Goal: Task Accomplishment & Management: Manage account settings

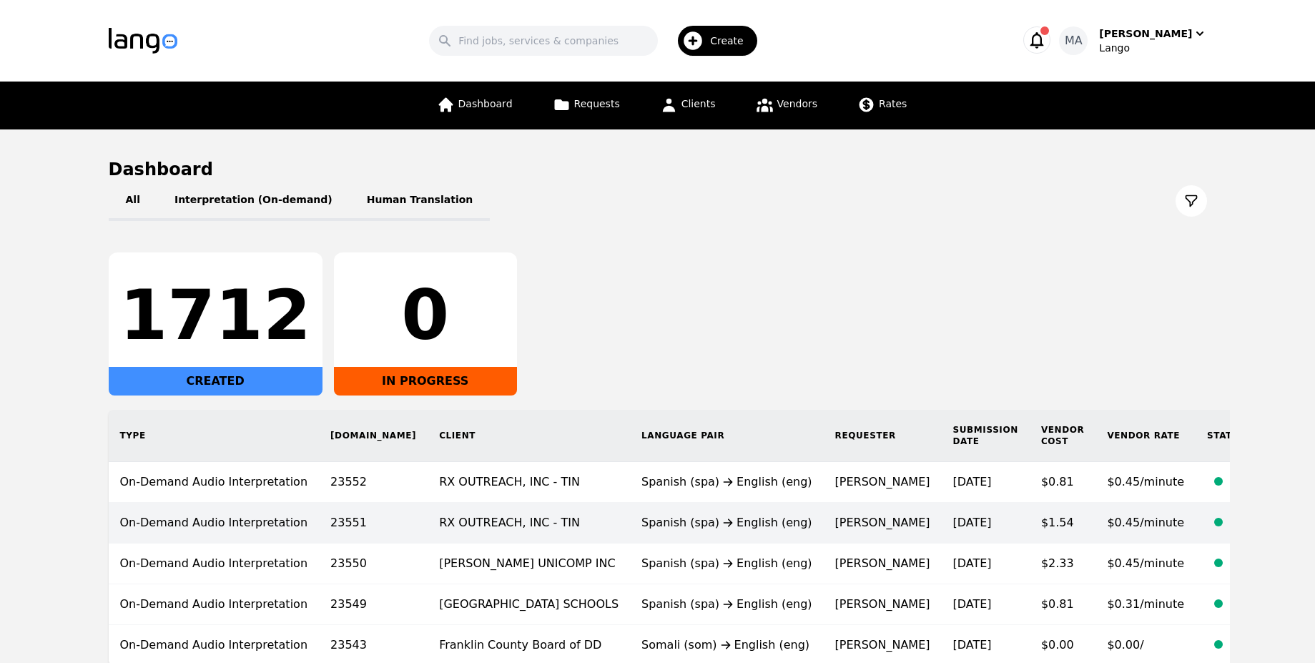
scroll to position [86, 0]
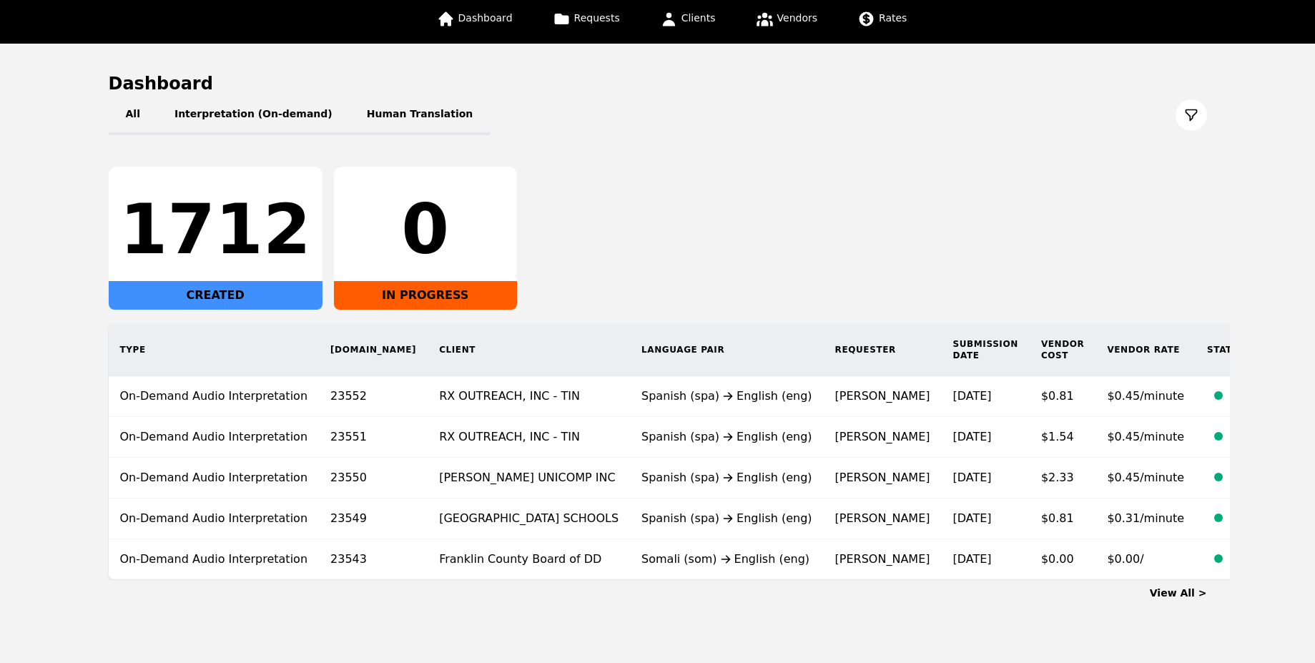
click at [1203, 587] on link "View All >" at bounding box center [1178, 592] width 57 height 11
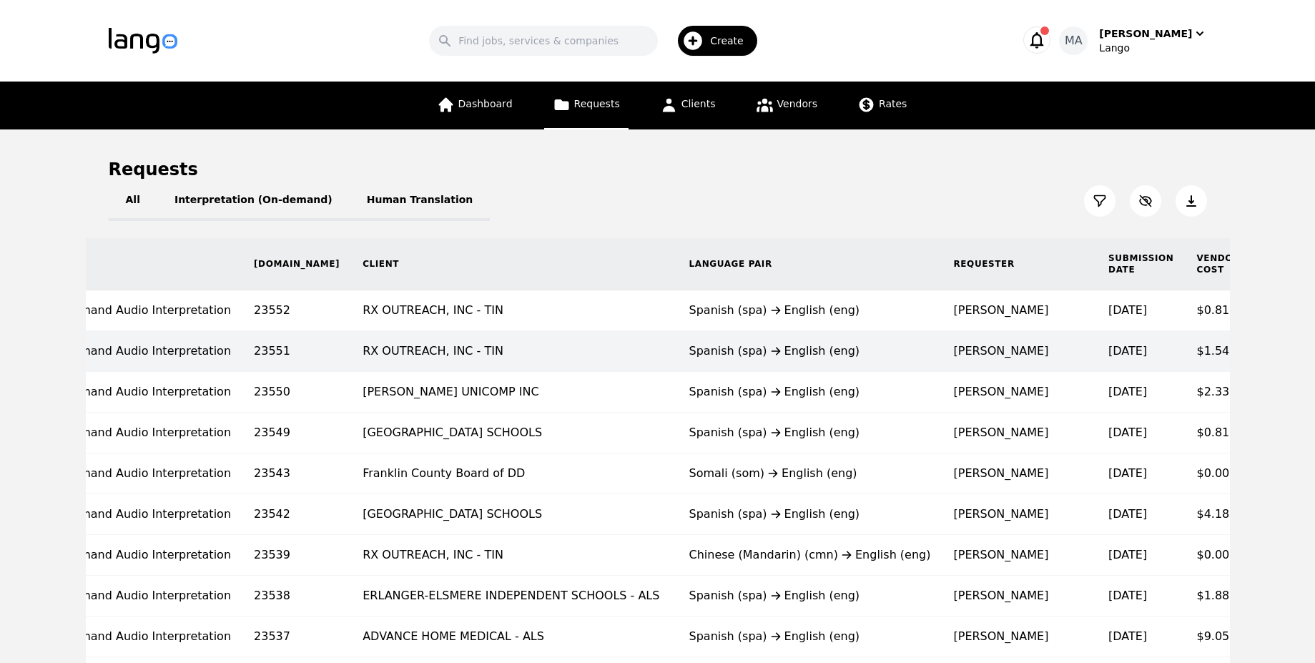
scroll to position [0, 164]
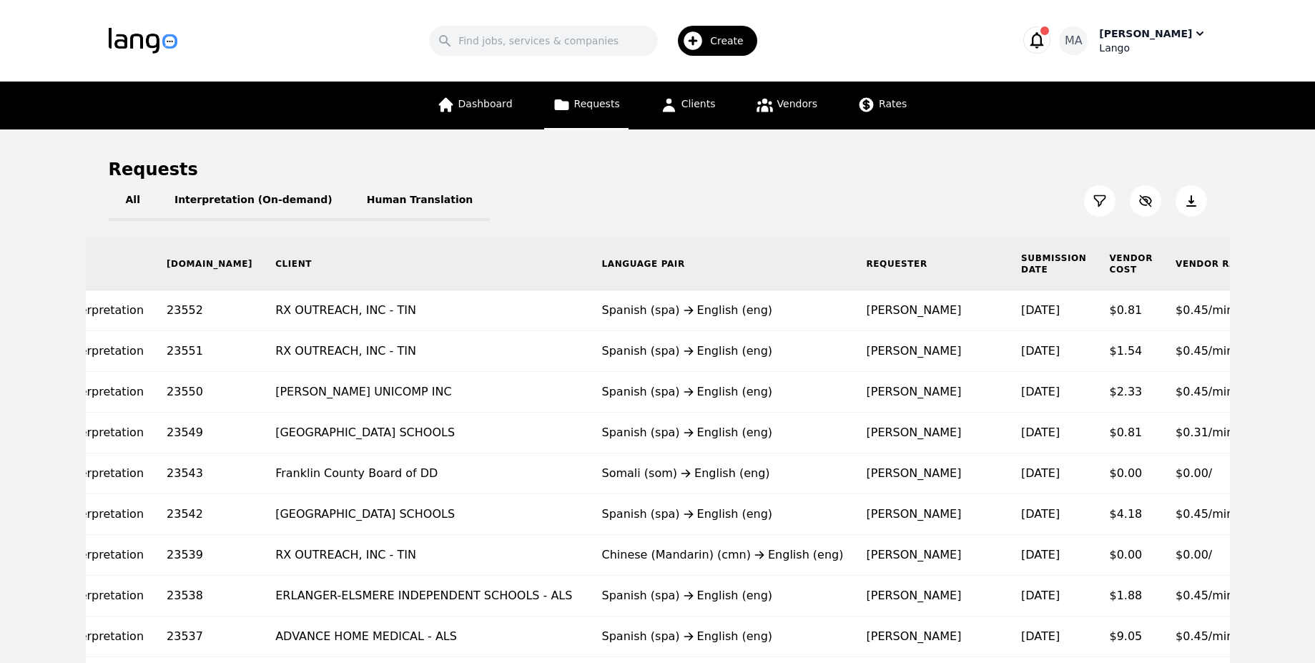
click at [1178, 49] on div "Lango" at bounding box center [1152, 48] width 107 height 14
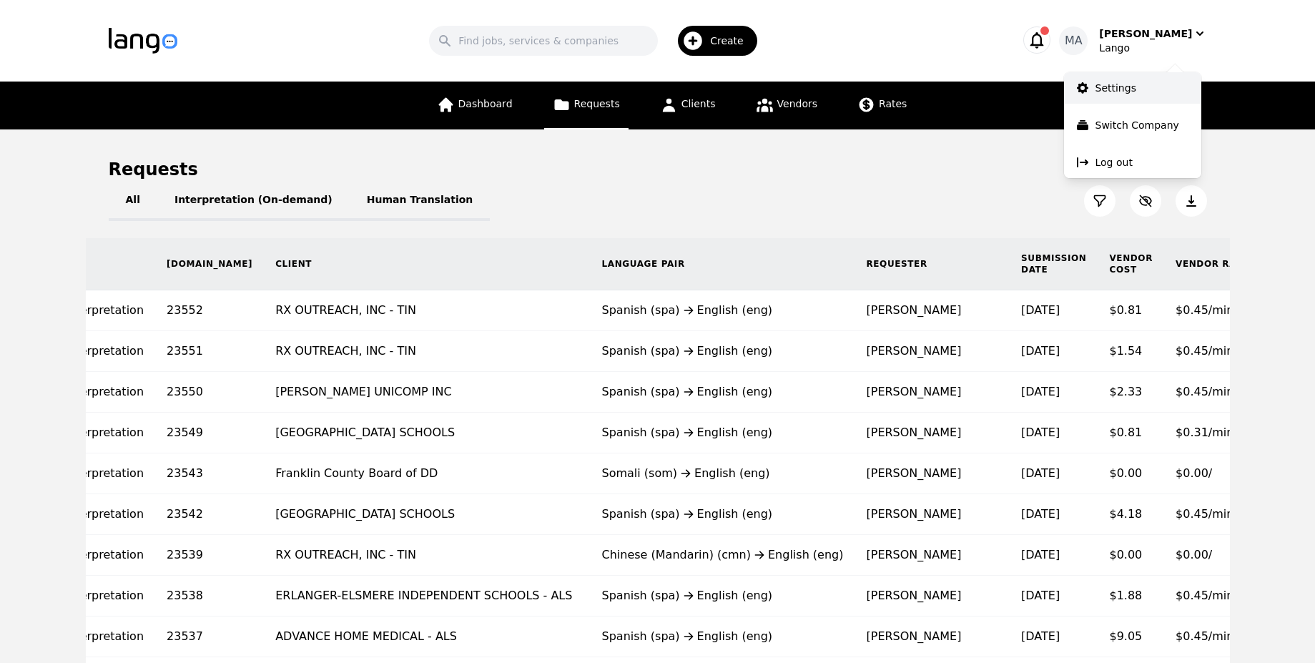
click at [1141, 77] on link "Settings" at bounding box center [1132, 87] width 137 height 31
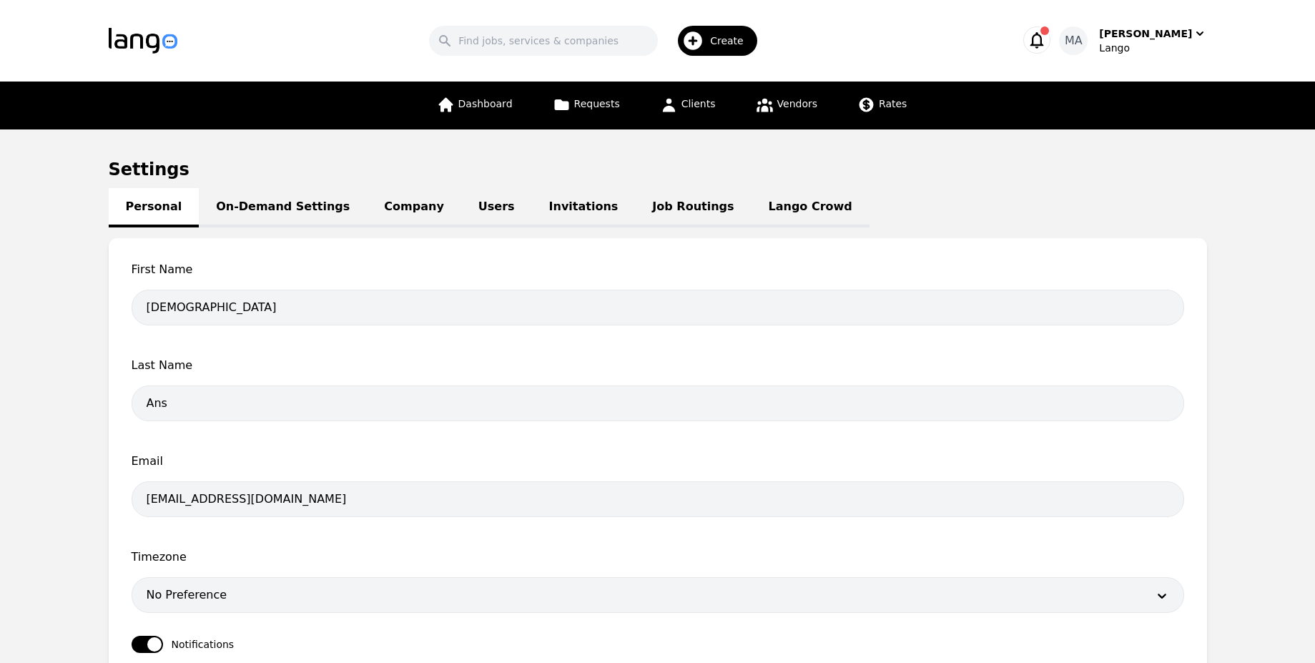
click at [461, 213] on link "Users" at bounding box center [496, 207] width 71 height 39
